Goal: Book appointment/travel/reservation

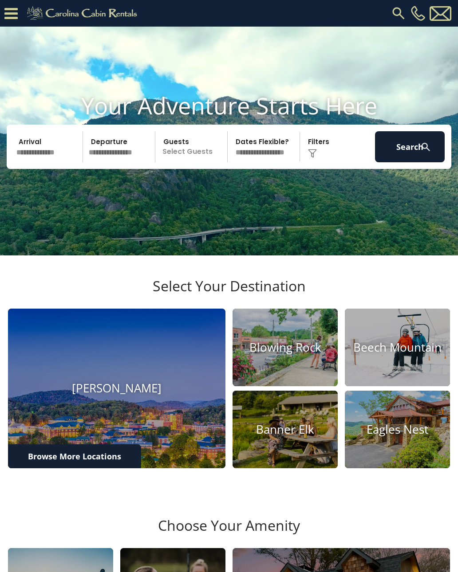
click at [36, 160] on input "text" at bounding box center [48, 146] width 70 height 31
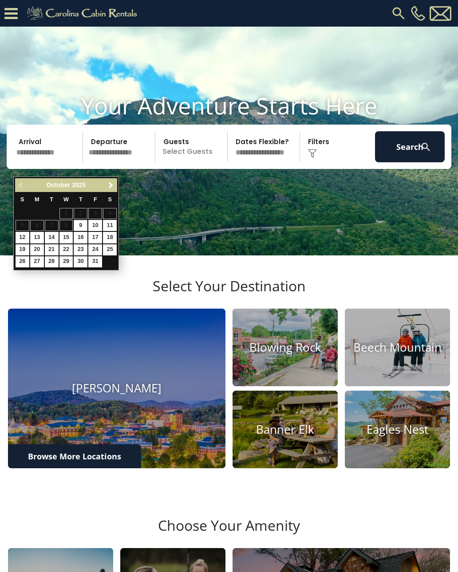
click at [110, 187] on span "Next" at bounding box center [110, 185] width 7 height 7
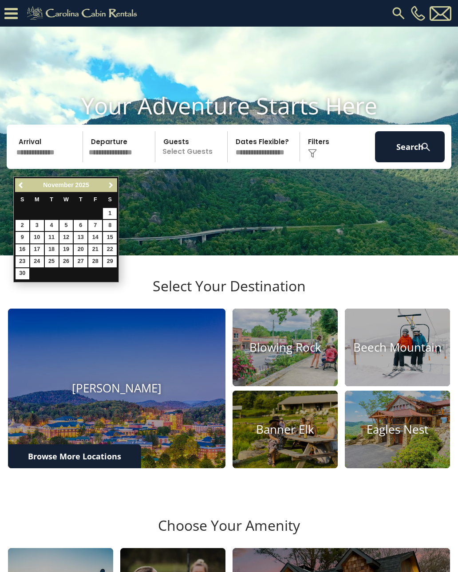
click at [108, 182] on span "Next" at bounding box center [110, 185] width 7 height 7
click at [111, 181] on link "Next" at bounding box center [110, 185] width 11 height 11
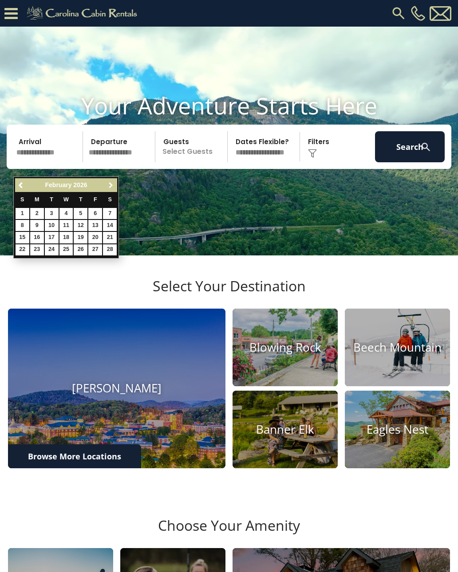
click at [112, 184] on span "Next" at bounding box center [110, 185] width 7 height 7
click at [111, 187] on span "Next" at bounding box center [110, 185] width 7 height 7
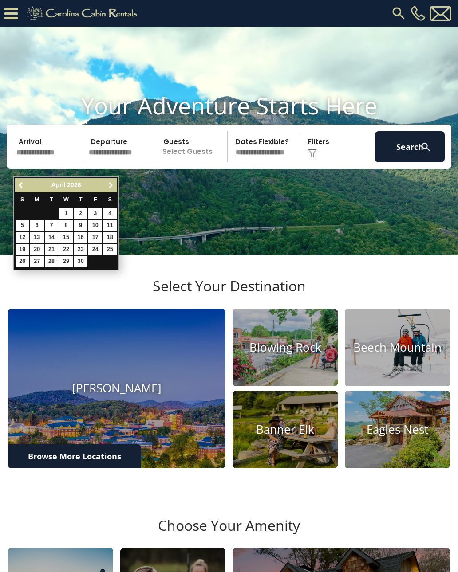
click at [112, 183] on span "Next" at bounding box center [110, 185] width 7 height 7
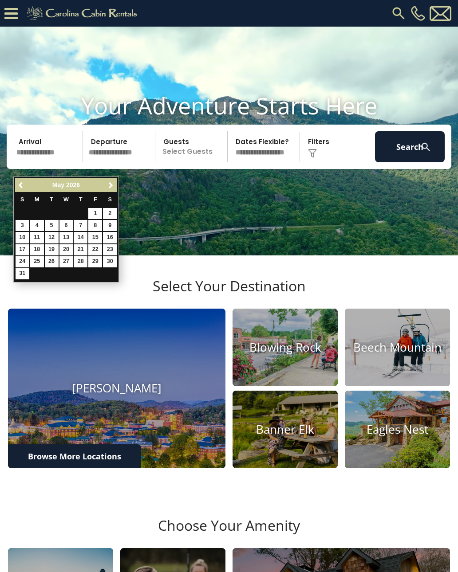
click at [110, 185] on span "Next" at bounding box center [110, 185] width 7 height 7
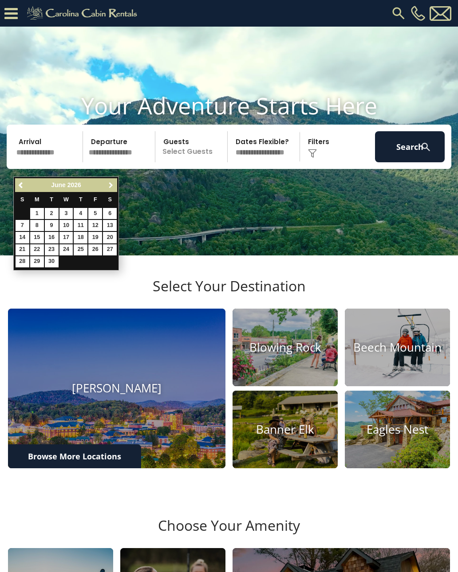
click at [112, 185] on span "Next" at bounding box center [110, 185] width 7 height 7
click at [55, 247] on link "21" at bounding box center [52, 249] width 14 height 11
type input "*******"
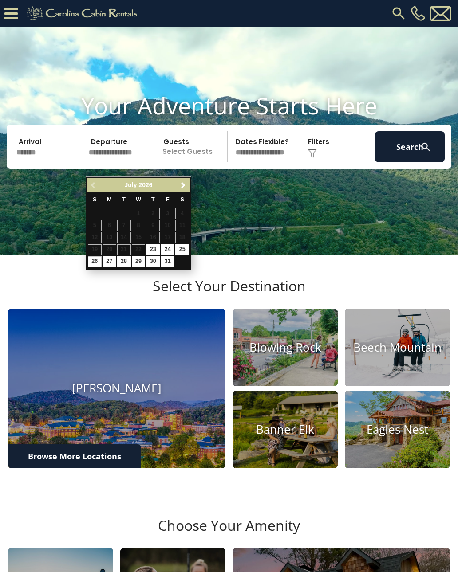
click at [98, 257] on link "26" at bounding box center [95, 261] width 14 height 11
type input "*******"
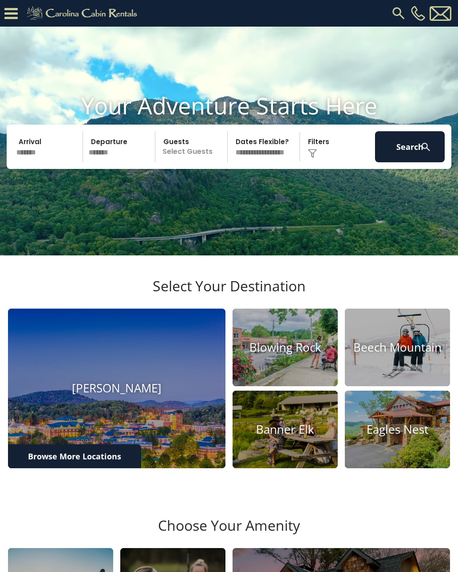
click at [316, 158] on img at bounding box center [312, 153] width 9 height 9
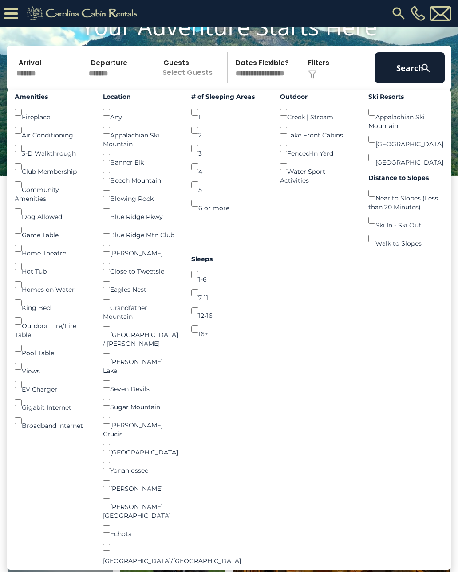
scroll to position [52, 0]
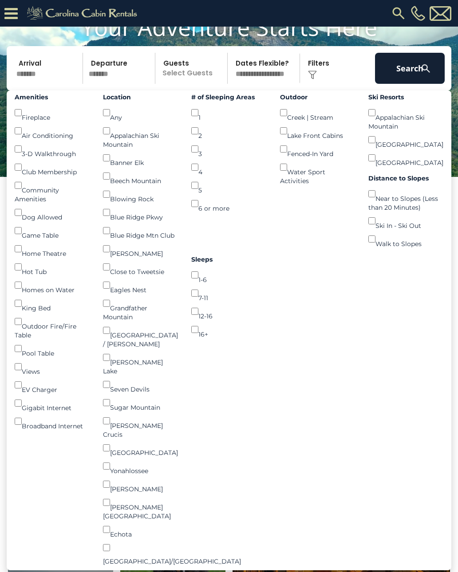
click at [184, 84] on p "Select Guests" at bounding box center [192, 68] width 69 height 31
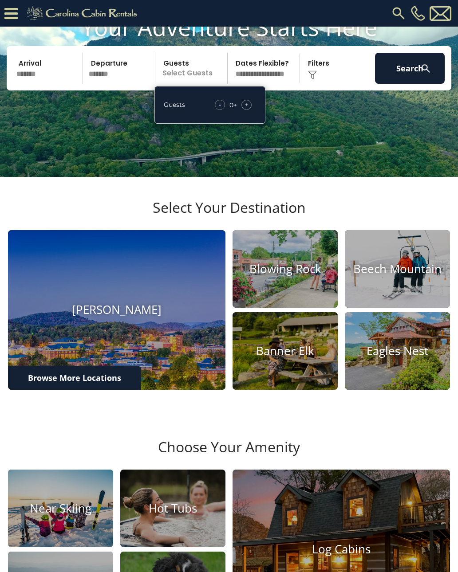
click at [250, 110] on div "+" at bounding box center [246, 105] width 10 height 10
click at [245, 109] on span "+" at bounding box center [246, 104] width 4 height 9
click at [249, 110] on div "+" at bounding box center [246, 105] width 10 height 10
click at [245, 110] on div "+" at bounding box center [246, 105] width 10 height 10
click at [247, 109] on span "+" at bounding box center [246, 104] width 4 height 9
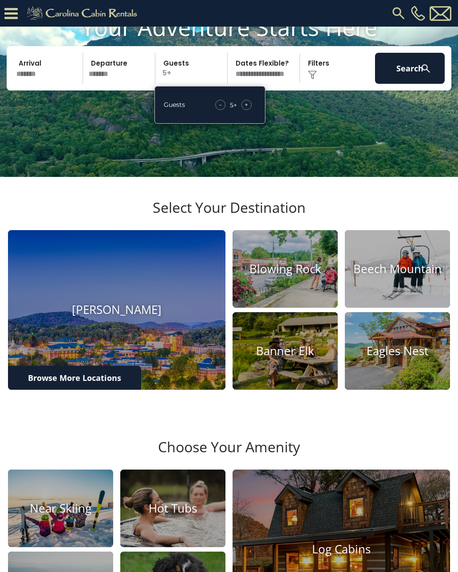
click at [248, 110] on div "+" at bounding box center [246, 105] width 10 height 10
click at [249, 110] on div "+" at bounding box center [246, 105] width 10 height 10
click at [247, 109] on span "+" at bounding box center [246, 104] width 4 height 9
click at [246, 109] on span "+" at bounding box center [246, 104] width 4 height 9
click at [245, 109] on span "+" at bounding box center [246, 104] width 4 height 9
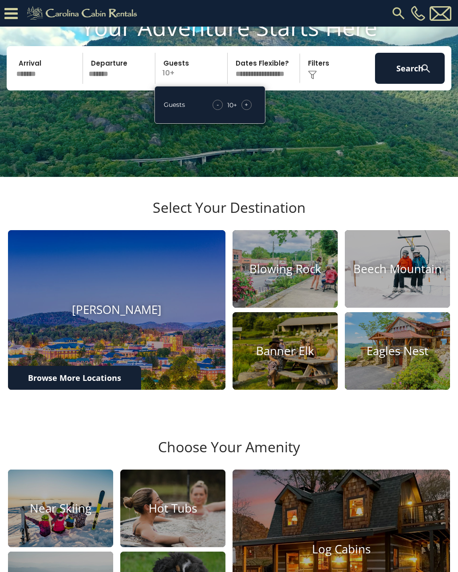
click at [244, 109] on span "+" at bounding box center [246, 104] width 4 height 9
click at [243, 110] on div "+" at bounding box center [246, 105] width 10 height 10
click at [244, 110] on div "+" at bounding box center [246, 105] width 10 height 10
click at [247, 109] on span "+" at bounding box center [246, 104] width 4 height 9
click at [248, 110] on div "+" at bounding box center [246, 105] width 10 height 10
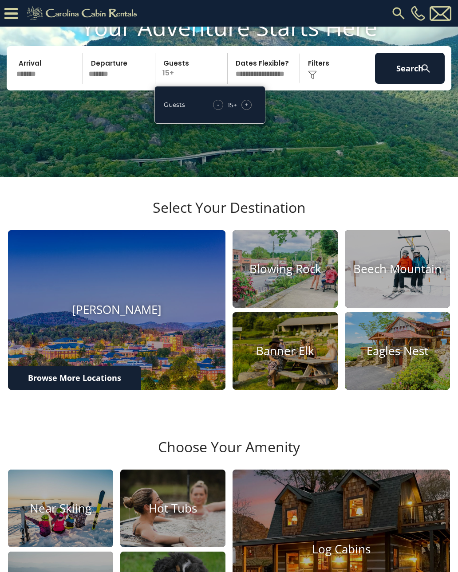
click at [249, 110] on div "+" at bounding box center [246, 105] width 10 height 10
click at [248, 110] on div "+" at bounding box center [246, 105] width 10 height 10
click at [248, 109] on span "+" at bounding box center [246, 104] width 4 height 9
click at [245, 109] on span "+" at bounding box center [246, 104] width 4 height 9
click at [243, 110] on div "+" at bounding box center [246, 105] width 10 height 10
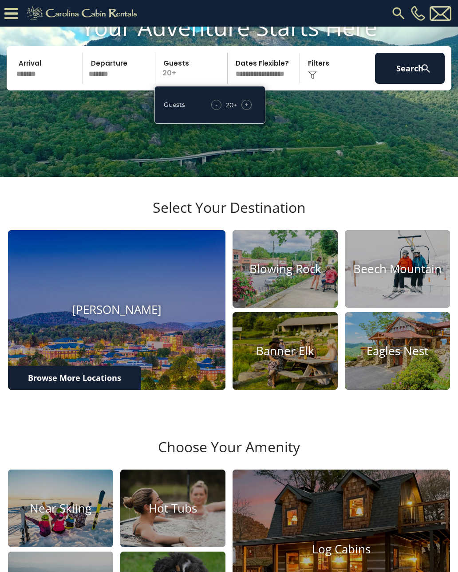
click at [244, 110] on div "+" at bounding box center [246, 105] width 10 height 10
click at [334, 104] on div "Your Adventure Starts Here Arrival ******* Departure ******* Guests 21+ Guests …" at bounding box center [229, 58] width 458 height 90
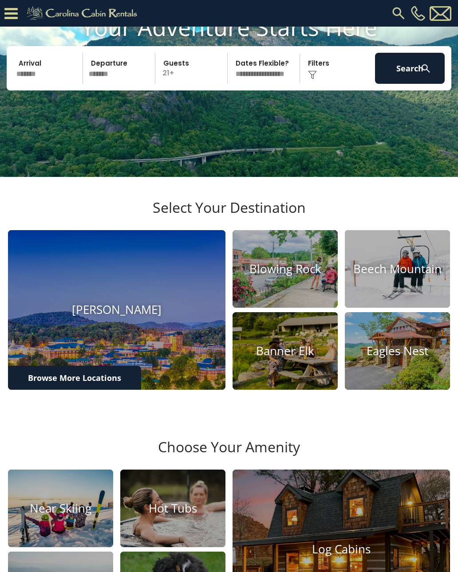
click at [405, 84] on button "Search" at bounding box center [410, 68] width 70 height 31
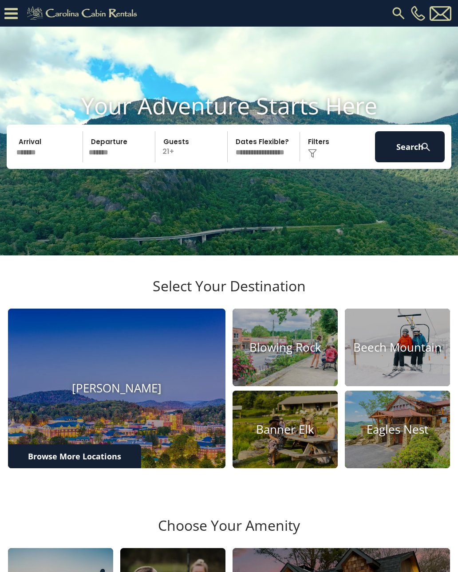
scroll to position [65, 0]
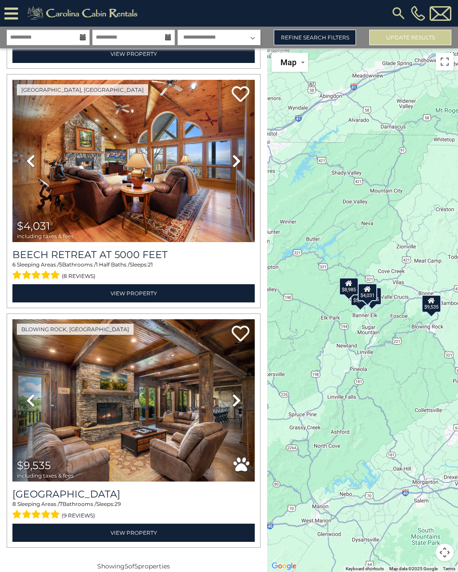
scroll to position [721, 0]
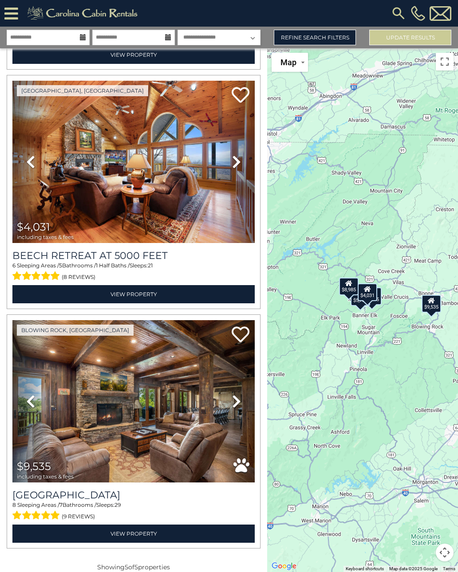
click at [153, 536] on link "View Property" at bounding box center [133, 534] width 242 height 18
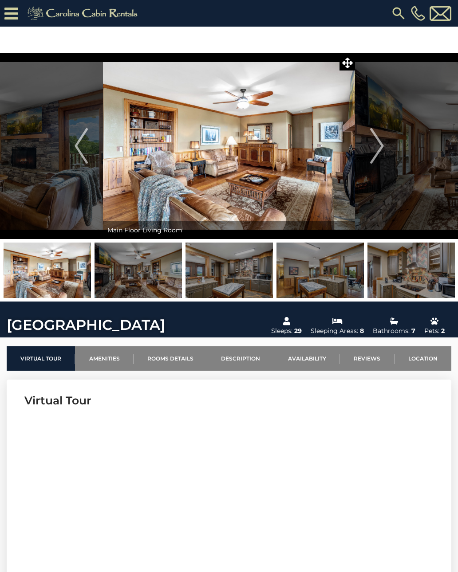
click at [372, 163] on img "Next" at bounding box center [376, 145] width 13 height 35
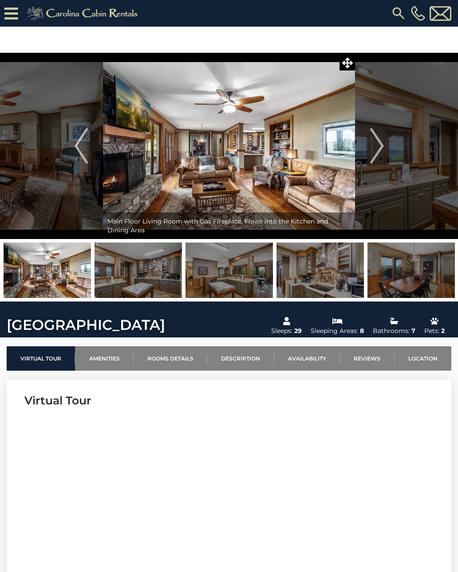
click at [380, 157] on img "Next" at bounding box center [376, 145] width 13 height 35
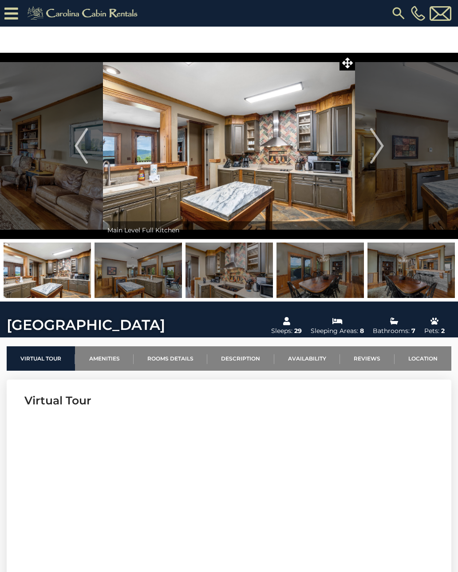
click at [377, 152] on img "Next" at bounding box center [376, 145] width 13 height 35
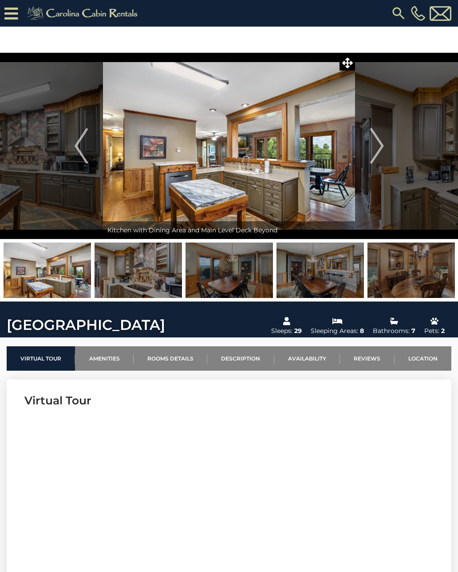
click at [81, 147] on img "Previous" at bounding box center [81, 145] width 13 height 35
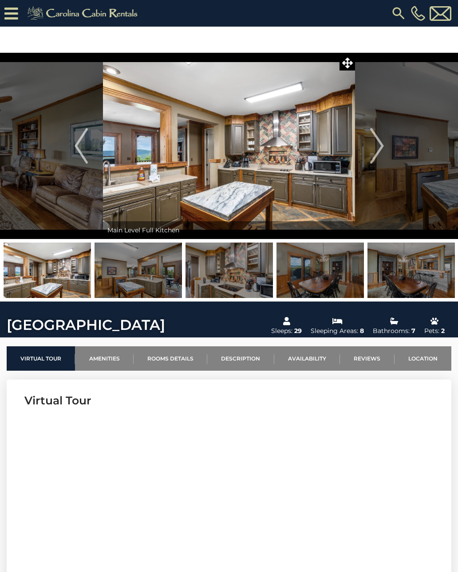
click at [376, 150] on img "Next" at bounding box center [376, 145] width 13 height 35
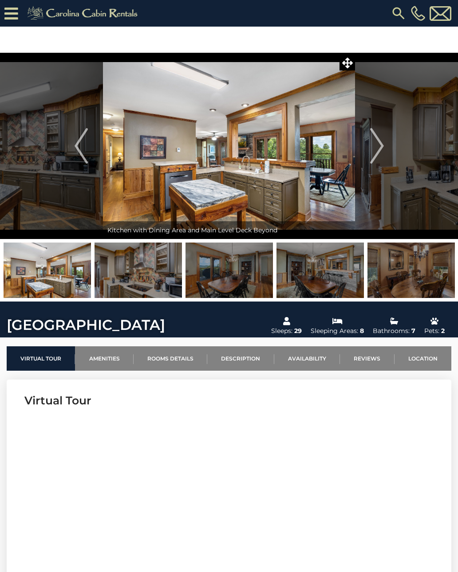
click at [371, 148] on img "Next" at bounding box center [376, 145] width 13 height 35
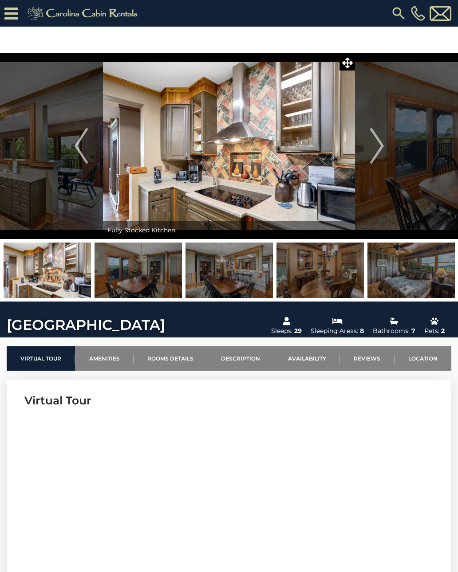
click at [376, 148] on img "Next" at bounding box center [376, 145] width 13 height 35
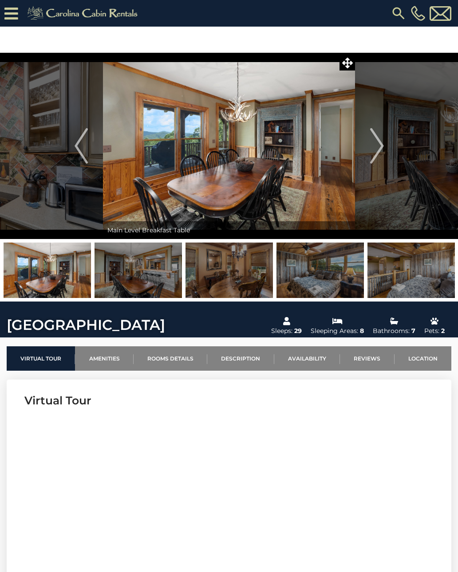
click at [376, 140] on img "Next" at bounding box center [376, 145] width 13 height 35
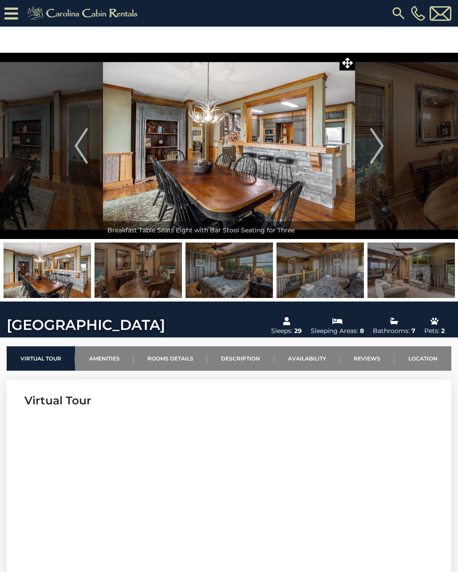
click at [376, 147] on img "Next" at bounding box center [376, 145] width 13 height 35
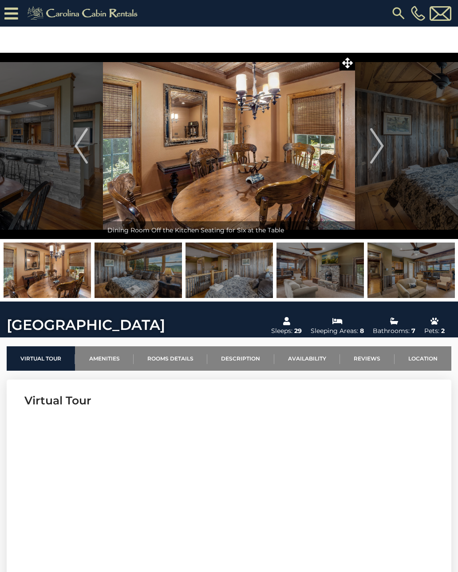
click at [377, 141] on img "Next" at bounding box center [376, 145] width 13 height 35
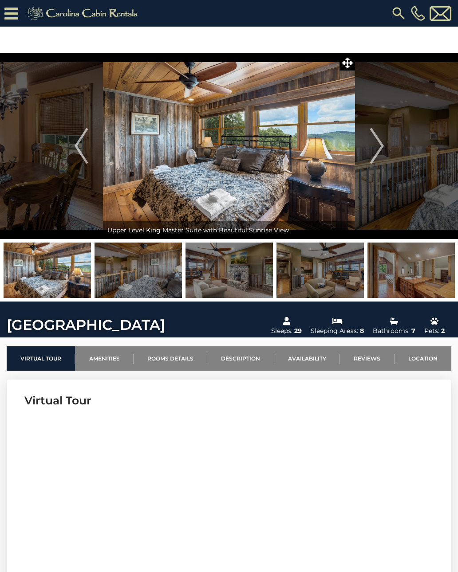
click at [377, 145] on img "Next" at bounding box center [376, 145] width 13 height 35
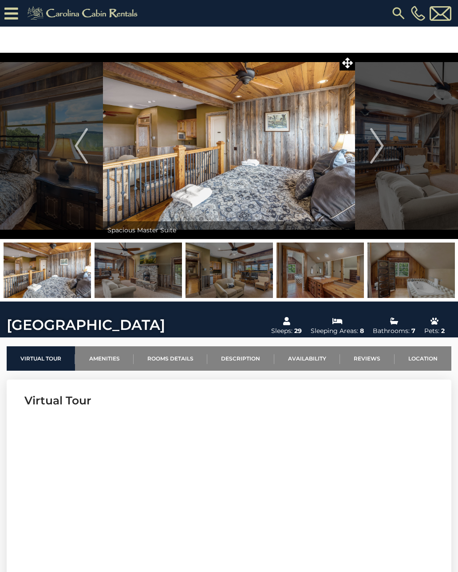
click at [379, 142] on img "Next" at bounding box center [376, 145] width 13 height 35
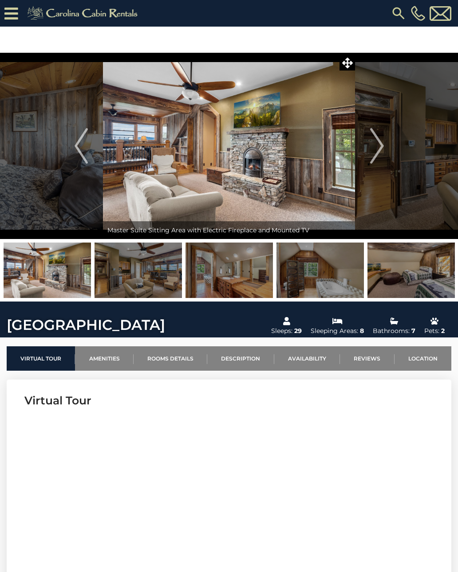
click at [377, 141] on img "Next" at bounding box center [376, 145] width 13 height 35
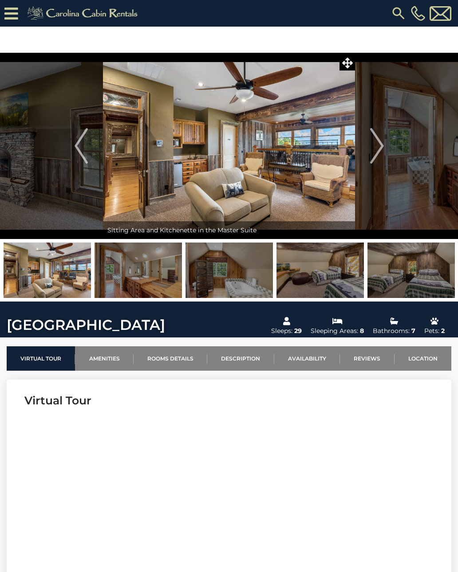
click at [379, 144] on img "Next" at bounding box center [376, 145] width 13 height 35
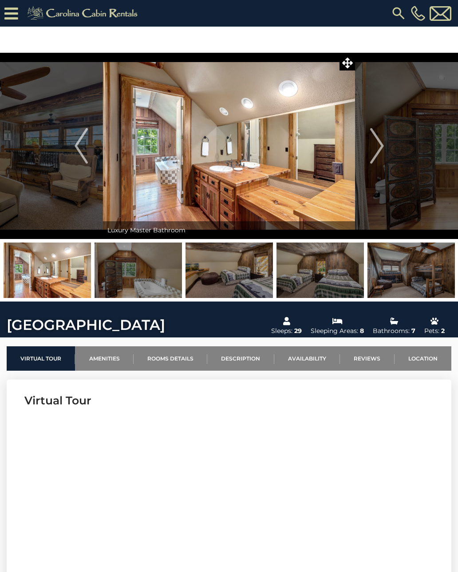
click at [380, 143] on img "Next" at bounding box center [376, 145] width 13 height 35
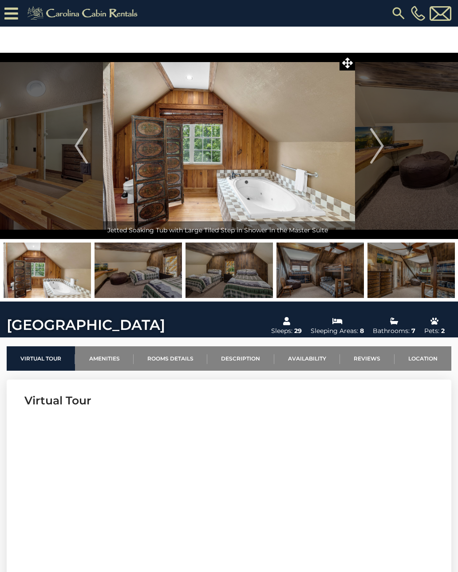
click at [380, 140] on img "Next" at bounding box center [376, 145] width 13 height 35
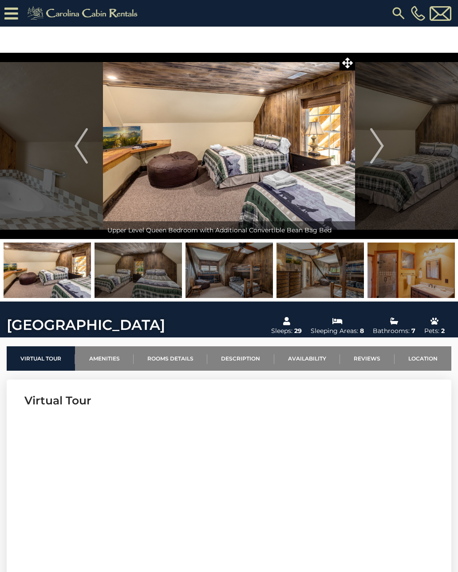
click at [380, 143] on img "Next" at bounding box center [376, 145] width 13 height 35
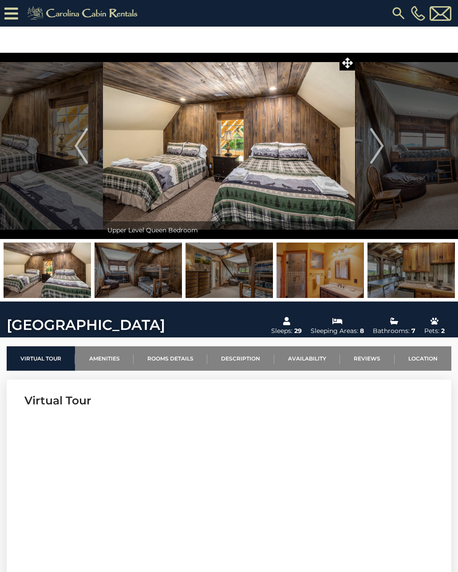
click at [379, 138] on img "Next" at bounding box center [376, 145] width 13 height 35
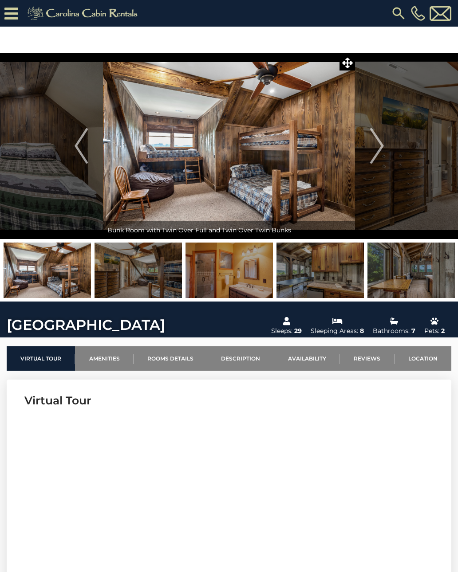
click at [374, 140] on img "Next" at bounding box center [376, 145] width 13 height 35
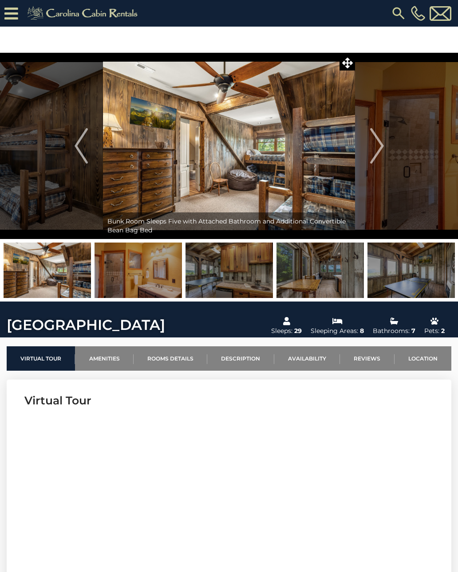
click at [379, 144] on img "Next" at bounding box center [376, 145] width 13 height 35
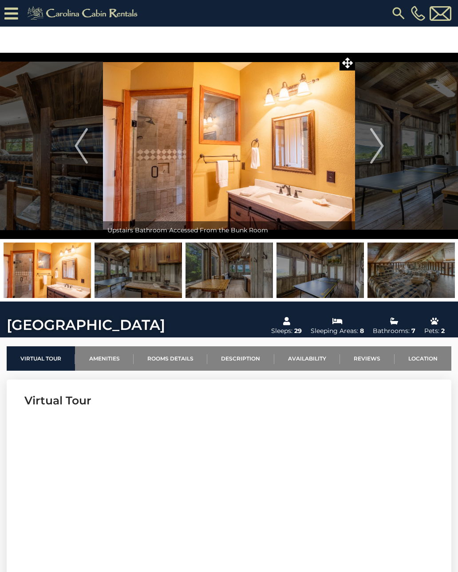
click at [374, 141] on img "Next" at bounding box center [376, 145] width 13 height 35
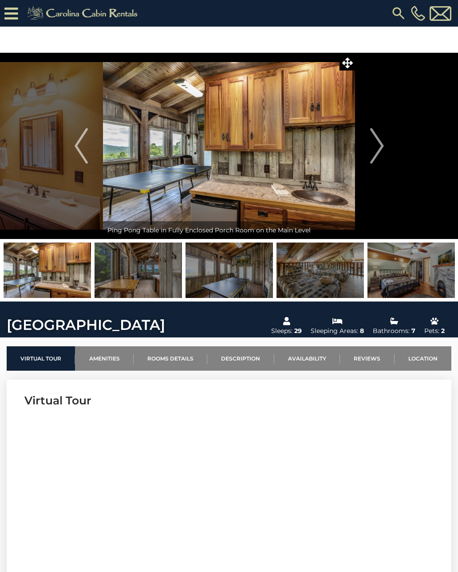
click at [383, 141] on img "Next" at bounding box center [376, 145] width 13 height 35
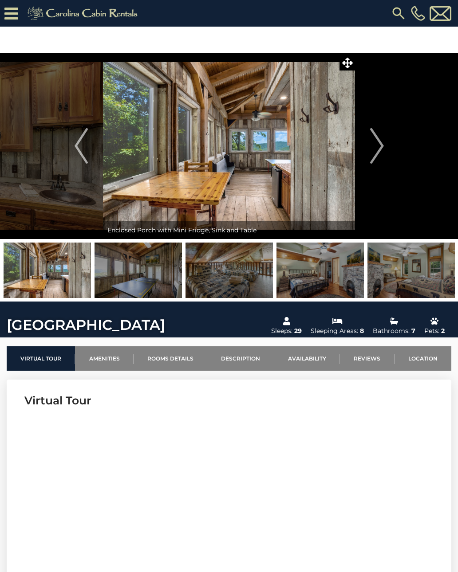
click at [378, 141] on img "Next" at bounding box center [376, 145] width 13 height 35
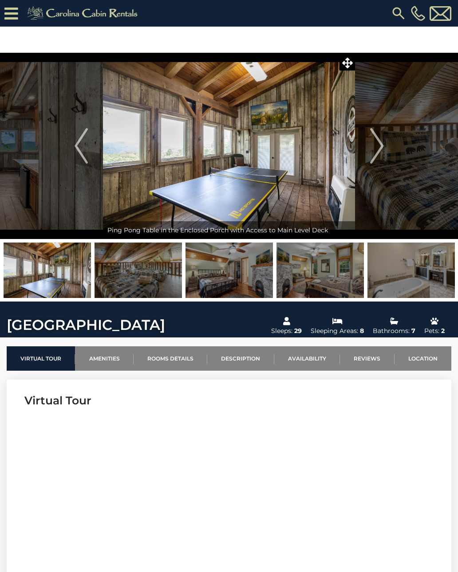
click at [380, 139] on img "Next" at bounding box center [376, 145] width 13 height 35
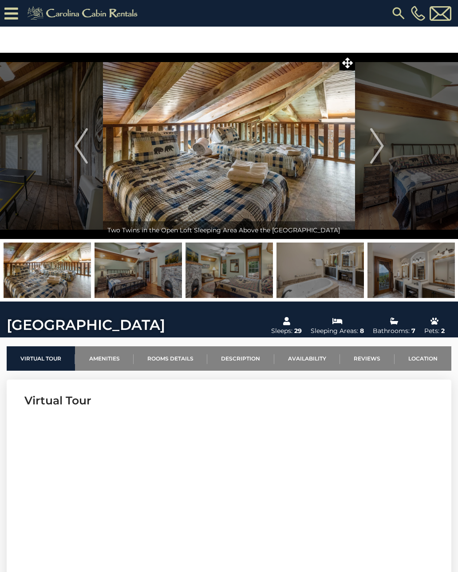
click at [373, 142] on img "Next" at bounding box center [376, 145] width 13 height 35
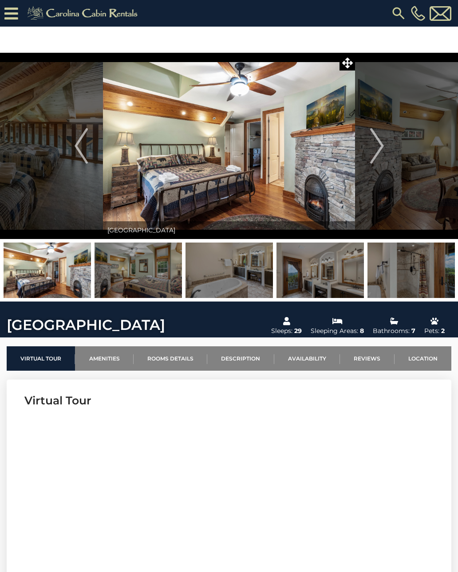
click at [379, 142] on img "Next" at bounding box center [376, 145] width 13 height 35
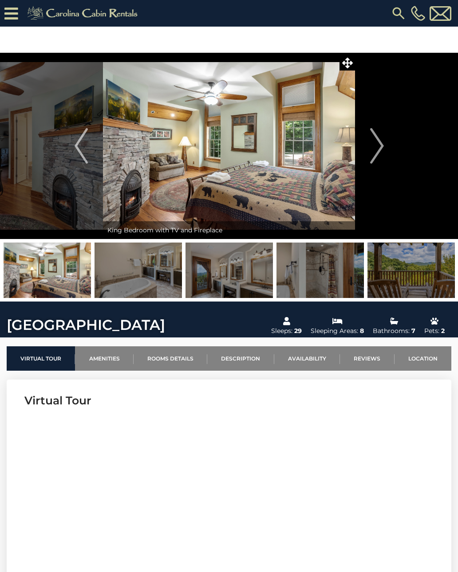
click at [377, 139] on img "Next" at bounding box center [376, 145] width 13 height 35
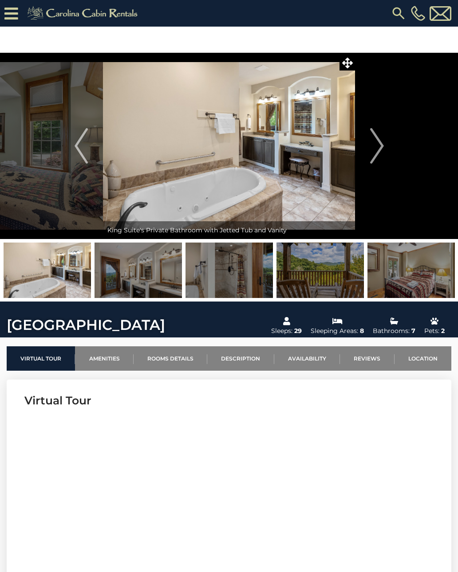
click at [381, 141] on img "Next" at bounding box center [376, 145] width 13 height 35
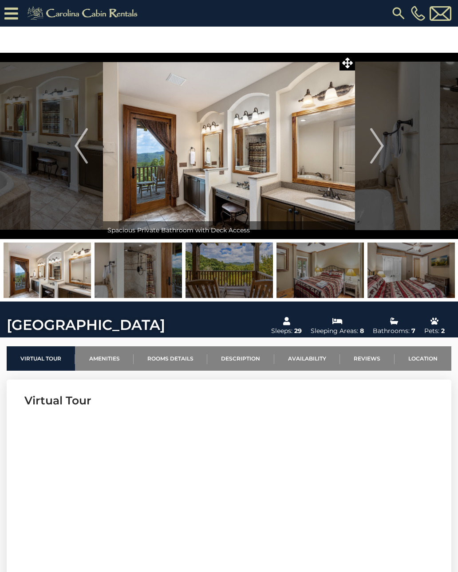
click at [382, 141] on img "Next" at bounding box center [376, 145] width 13 height 35
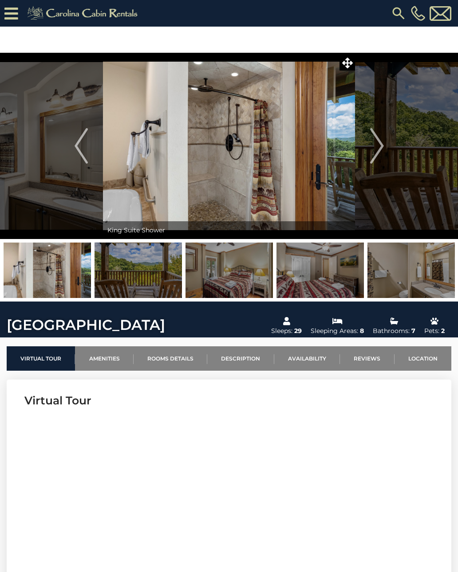
click at [380, 137] on img "Next" at bounding box center [376, 145] width 13 height 35
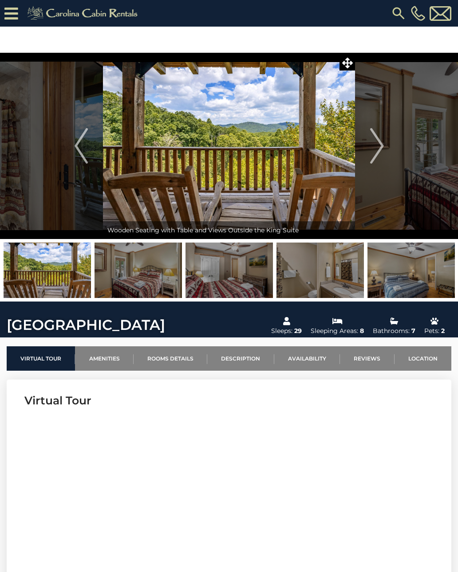
click at [381, 140] on img "Next" at bounding box center [376, 145] width 13 height 35
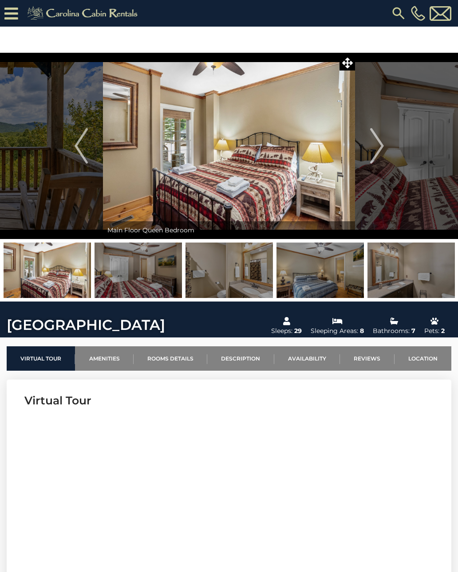
click at [383, 141] on img "Next" at bounding box center [376, 145] width 13 height 35
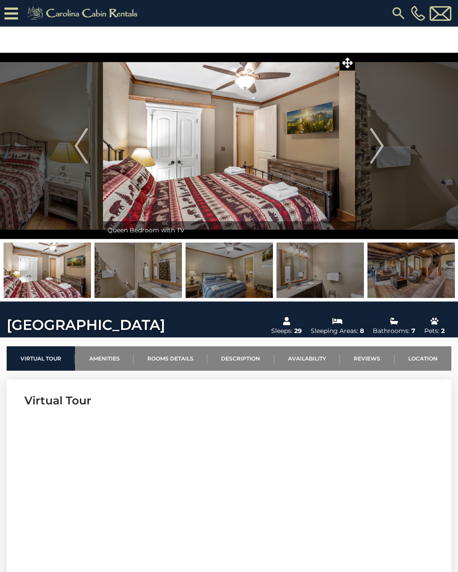
click at [381, 142] on img "Next" at bounding box center [376, 145] width 13 height 35
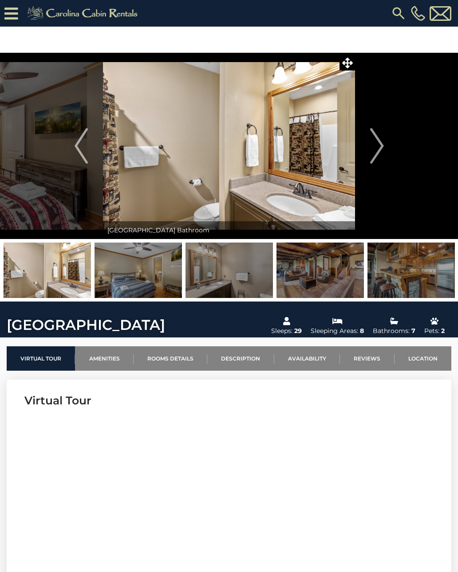
click at [381, 141] on img "Next" at bounding box center [376, 145] width 13 height 35
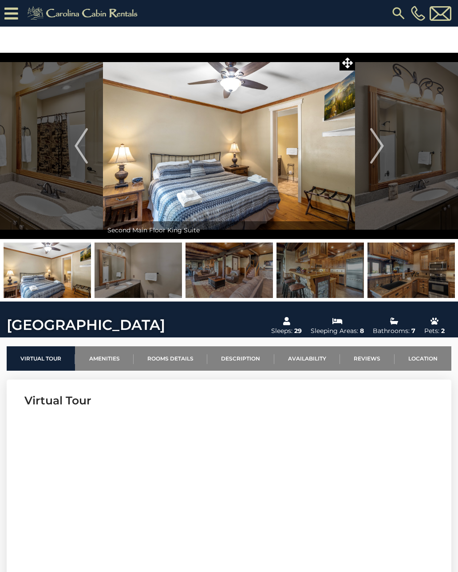
click at [379, 143] on img "Next" at bounding box center [376, 145] width 13 height 35
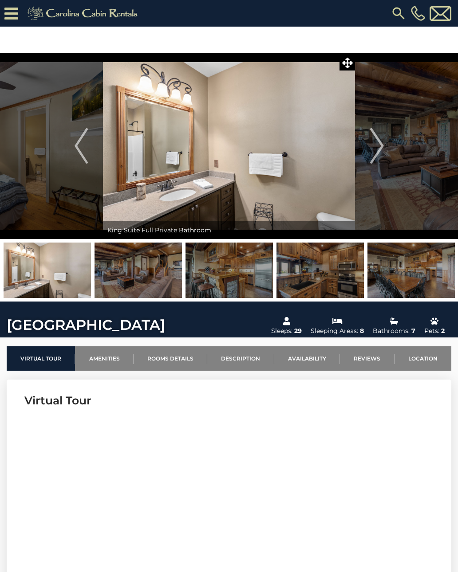
click at [384, 143] on button "Next" at bounding box center [377, 146] width 44 height 186
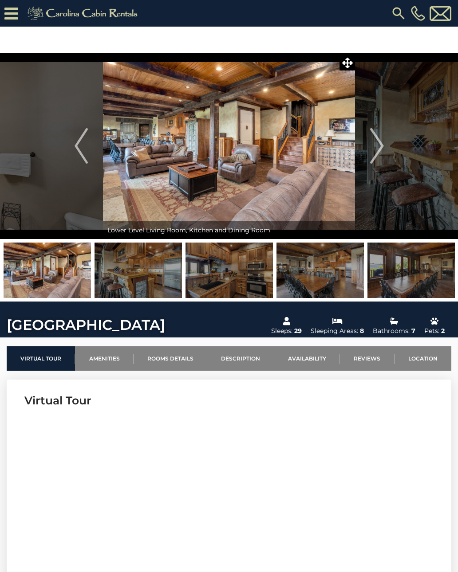
click at [376, 145] on img "Next" at bounding box center [376, 145] width 13 height 35
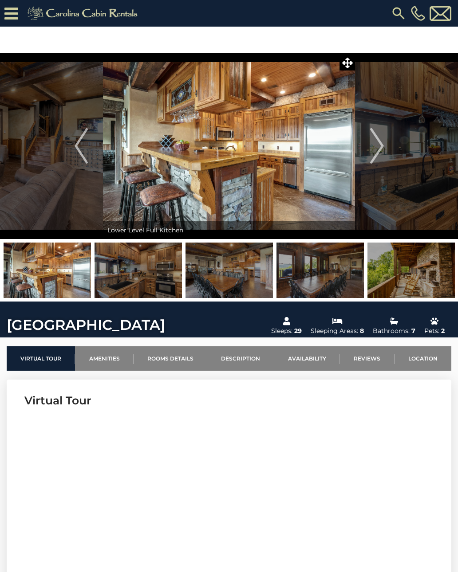
click at [375, 142] on img "Next" at bounding box center [376, 145] width 13 height 35
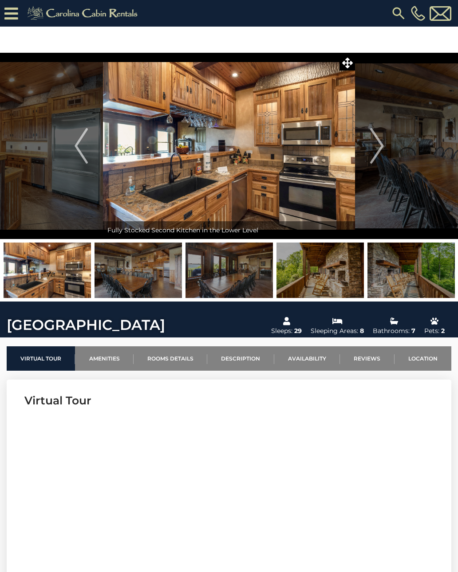
click at [373, 143] on img "Next" at bounding box center [376, 145] width 13 height 35
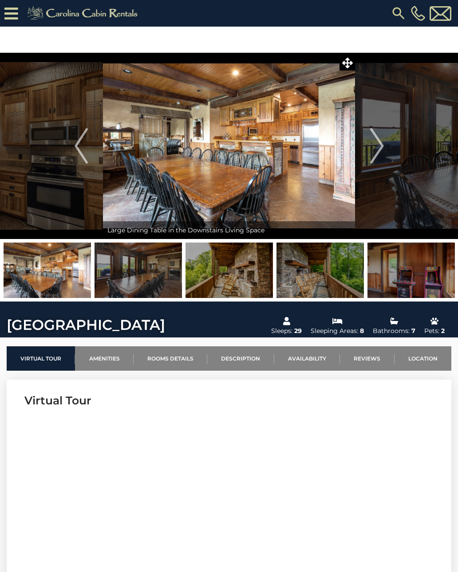
click at [379, 141] on img "Next" at bounding box center [376, 145] width 13 height 35
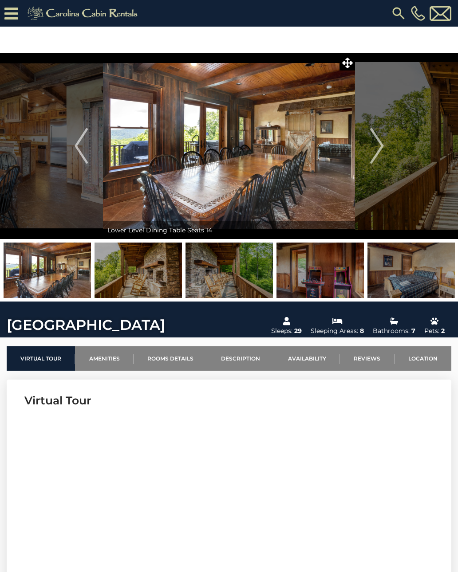
click at [378, 139] on img "Next" at bounding box center [376, 145] width 13 height 35
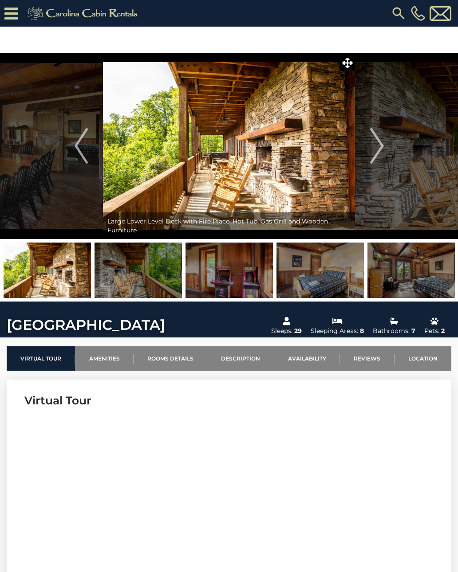
click at [378, 141] on img "Next" at bounding box center [376, 145] width 13 height 35
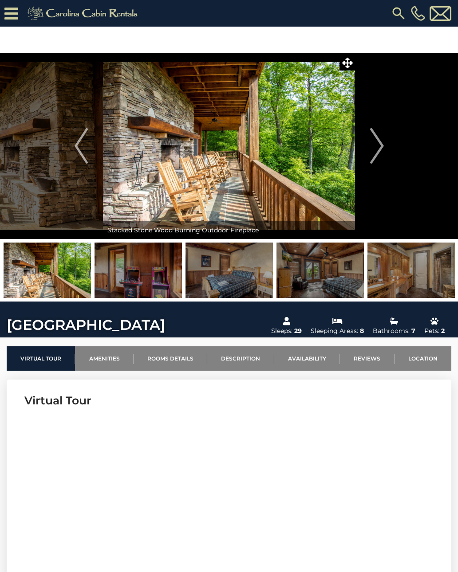
click at [375, 145] on img "Next" at bounding box center [376, 145] width 13 height 35
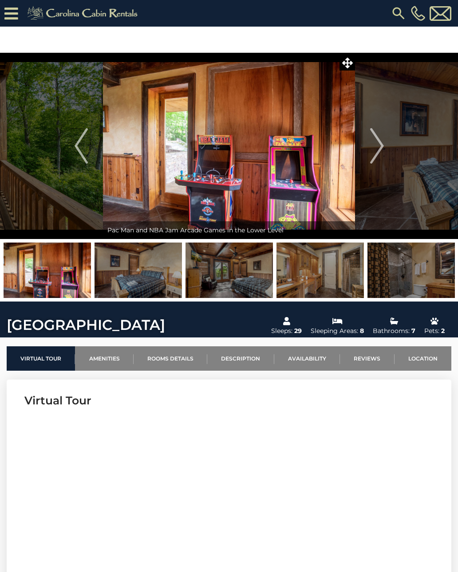
click at [377, 143] on img "Next" at bounding box center [376, 145] width 13 height 35
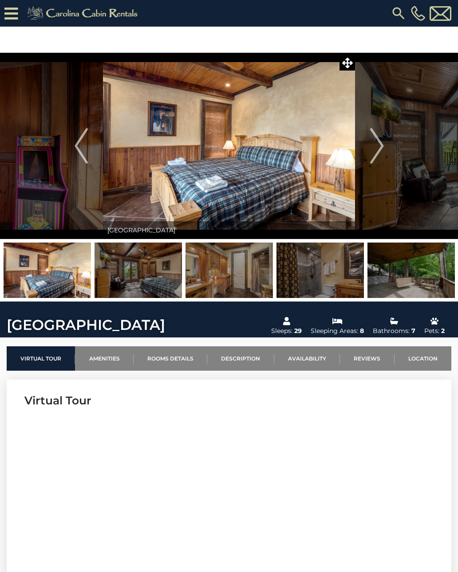
click at [381, 144] on img "Next" at bounding box center [376, 145] width 13 height 35
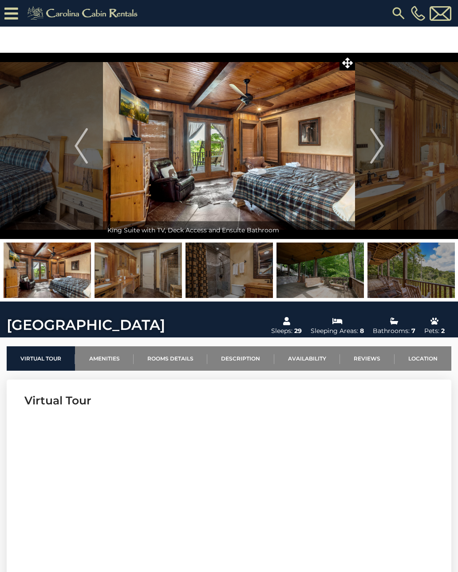
click at [381, 140] on img "Next" at bounding box center [376, 145] width 13 height 35
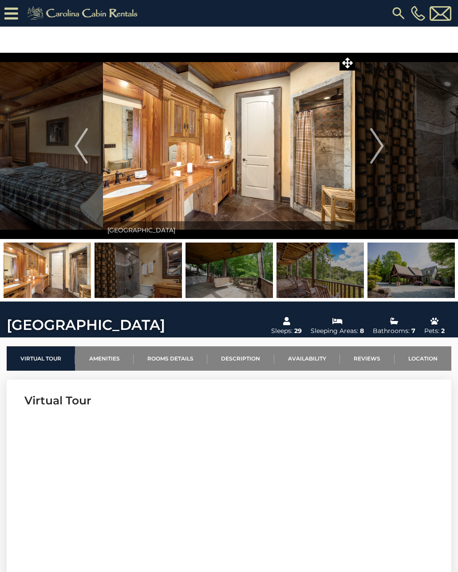
click at [383, 142] on img "Next" at bounding box center [376, 145] width 13 height 35
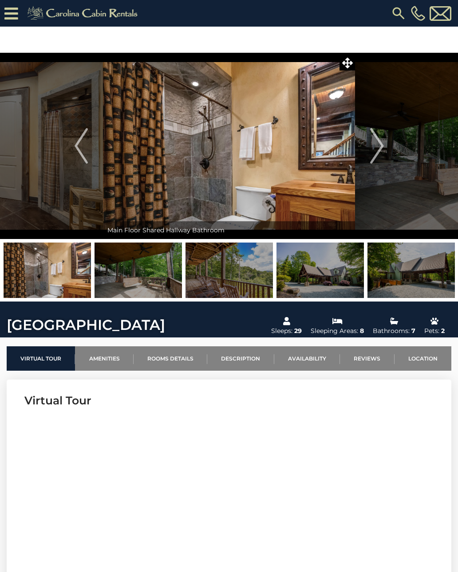
click at [381, 142] on img "Next" at bounding box center [376, 145] width 13 height 35
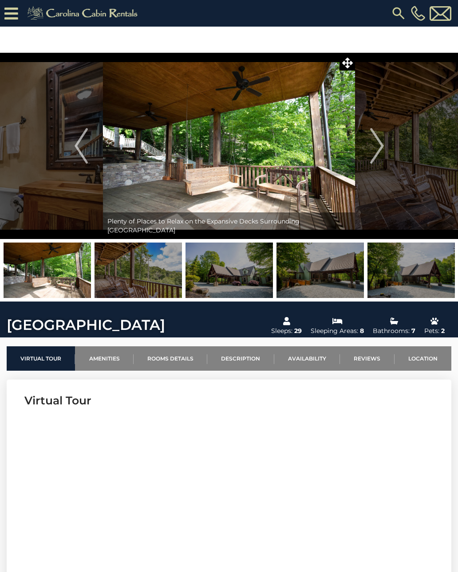
click at [382, 140] on img "Next" at bounding box center [376, 145] width 13 height 35
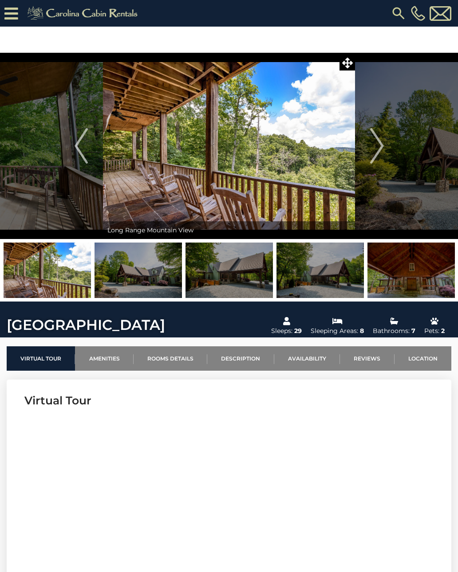
click at [377, 142] on img "Next" at bounding box center [376, 145] width 13 height 35
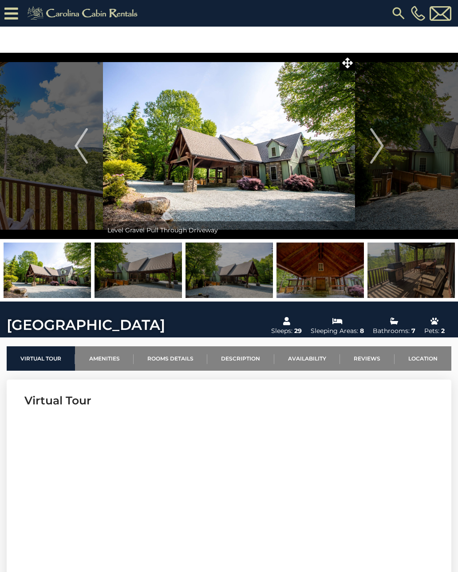
click at [378, 142] on img "Next" at bounding box center [376, 145] width 13 height 35
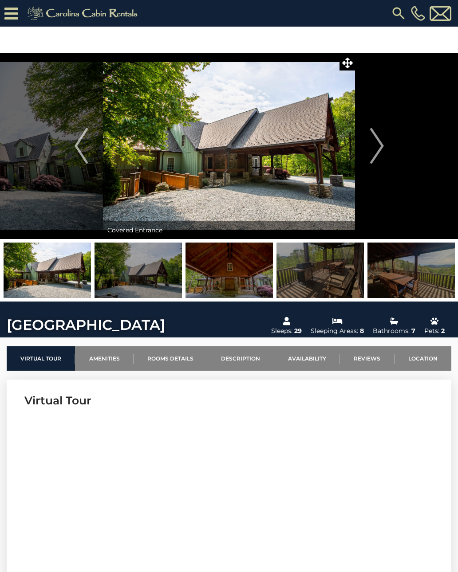
click at [381, 140] on img "Next" at bounding box center [376, 145] width 13 height 35
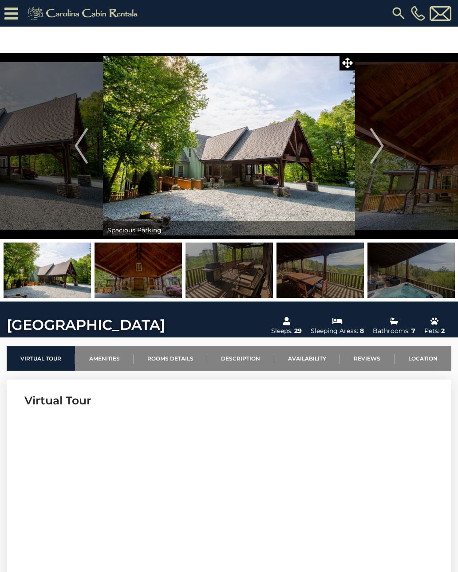
click at [382, 143] on img "Next" at bounding box center [376, 145] width 13 height 35
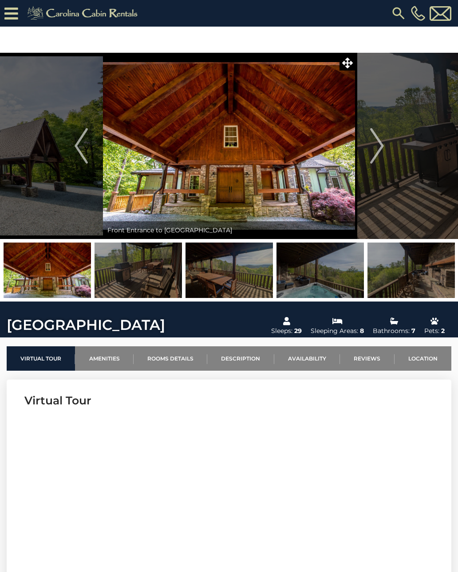
click at [379, 142] on img "Next" at bounding box center [376, 145] width 13 height 35
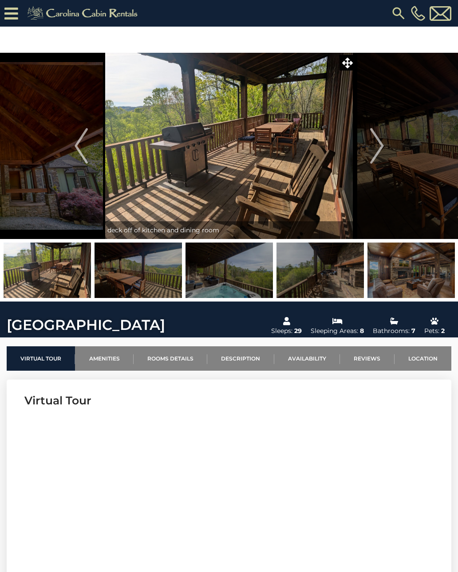
click at [378, 145] on img "Next" at bounding box center [376, 145] width 13 height 35
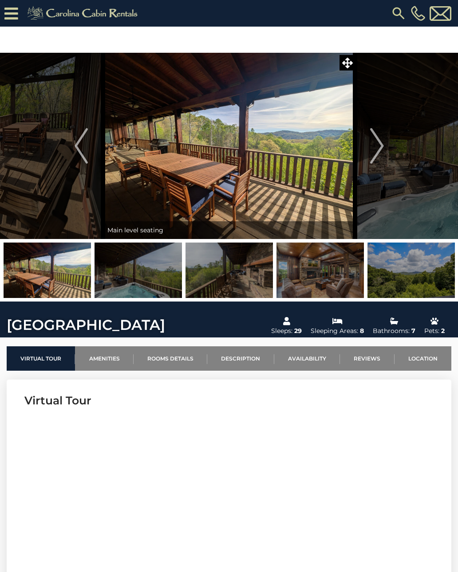
click at [381, 142] on img "Next" at bounding box center [376, 145] width 13 height 35
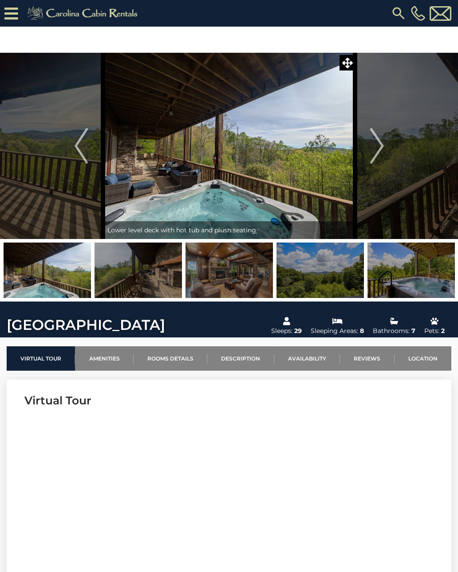
click at [381, 144] on img "Next" at bounding box center [376, 145] width 13 height 35
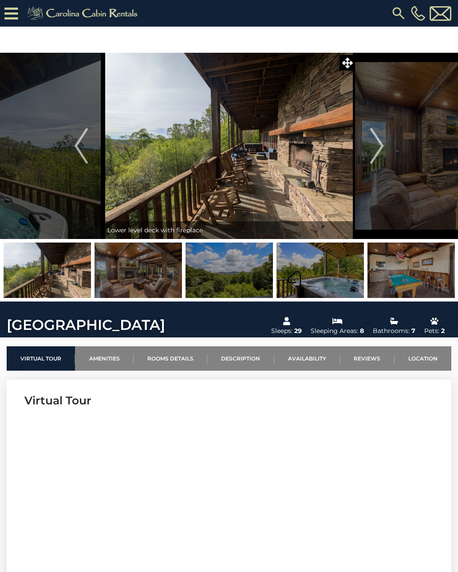
click at [382, 141] on img "Next" at bounding box center [376, 145] width 13 height 35
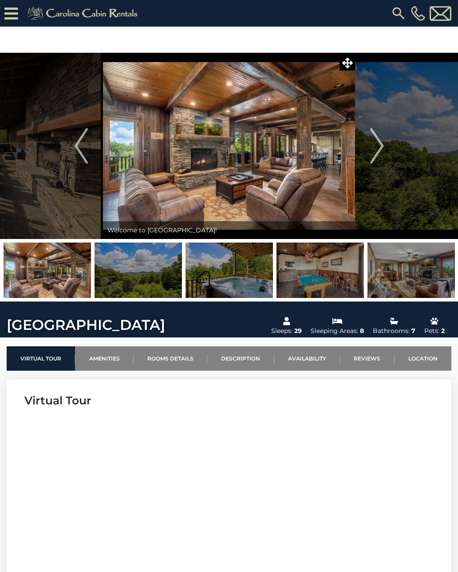
click at [384, 142] on button "Next" at bounding box center [377, 146] width 44 height 186
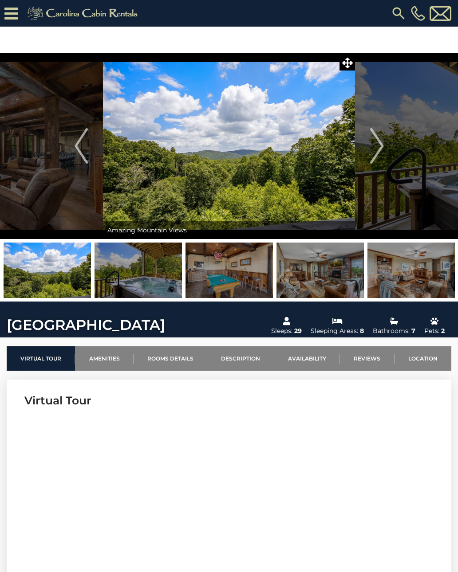
click at [381, 143] on img "Next" at bounding box center [376, 145] width 13 height 35
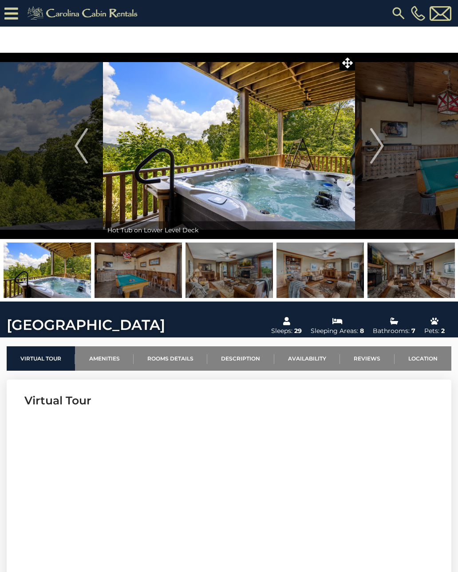
click at [384, 146] on button "Next" at bounding box center [377, 146] width 44 height 186
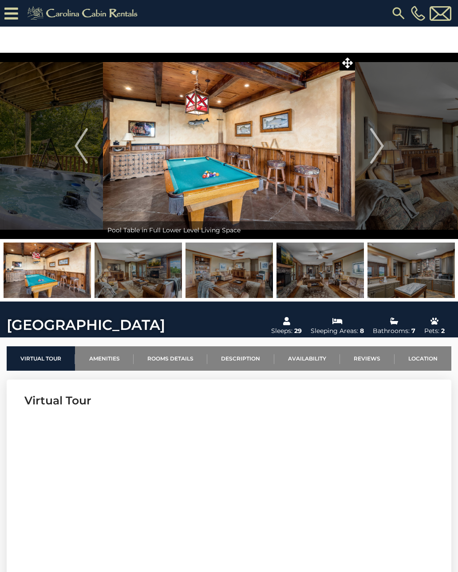
click at [384, 141] on button "Next" at bounding box center [377, 146] width 44 height 186
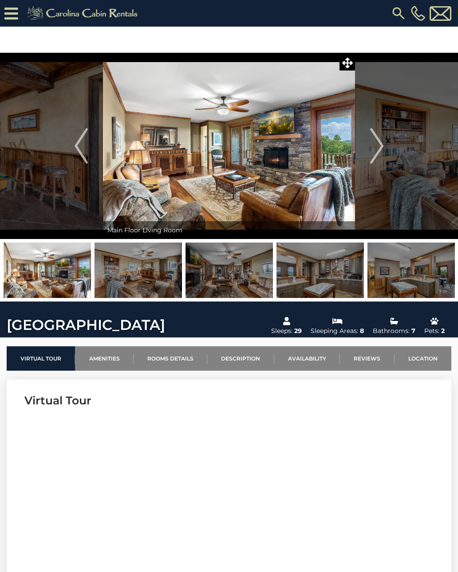
click at [381, 144] on img "Next" at bounding box center [376, 145] width 13 height 35
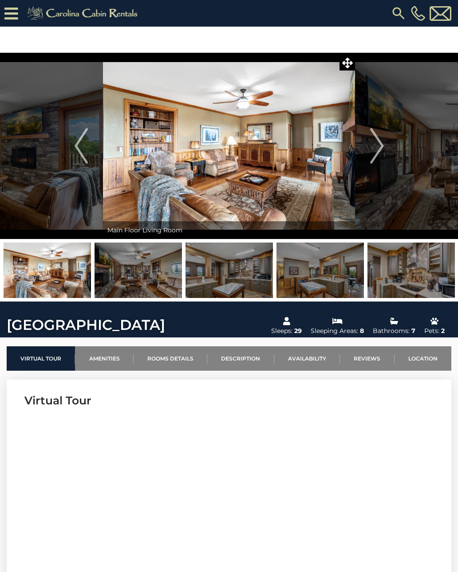
click at [381, 145] on img "Next" at bounding box center [376, 145] width 13 height 35
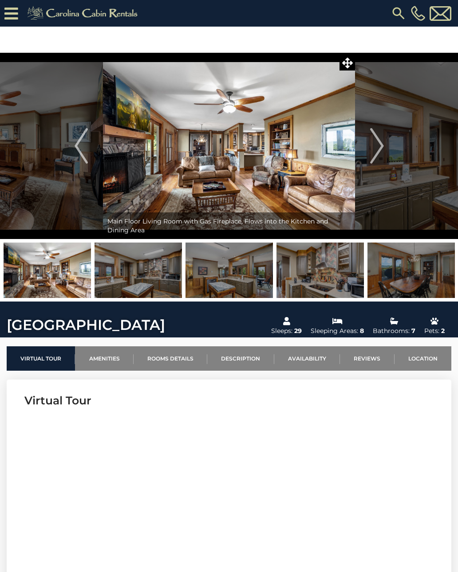
click at [378, 139] on img "Next" at bounding box center [376, 145] width 13 height 35
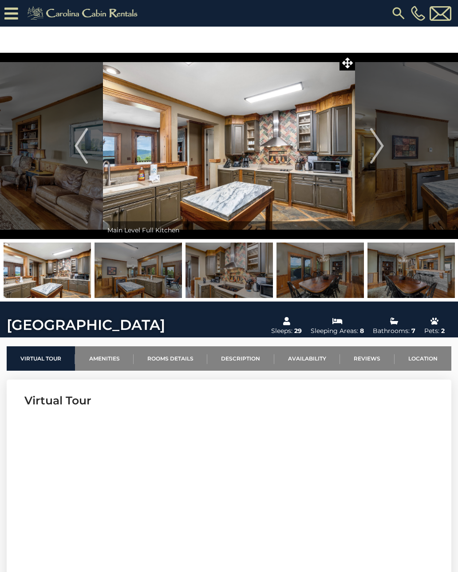
click at [382, 143] on img "Next" at bounding box center [376, 145] width 13 height 35
